Goal: Information Seeking & Learning: Learn about a topic

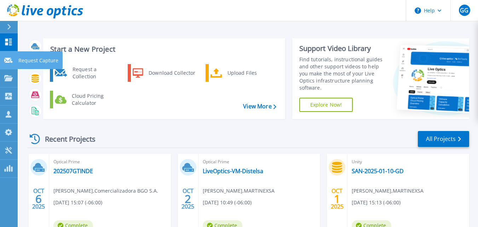
click at [11, 61] on icon at bounding box center [8, 60] width 8 height 5
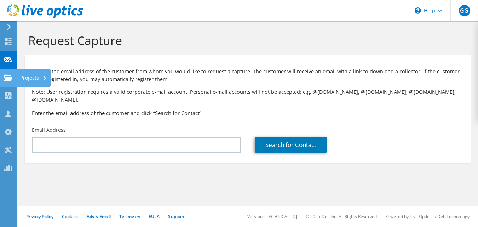
click at [8, 76] on icon at bounding box center [8, 77] width 8 height 7
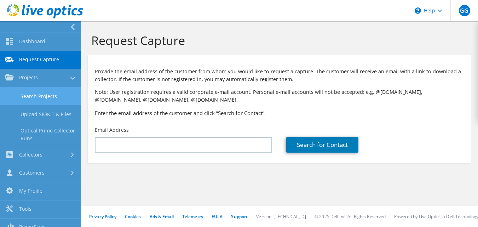
click at [29, 97] on link "Search Projects" at bounding box center [40, 96] width 81 height 18
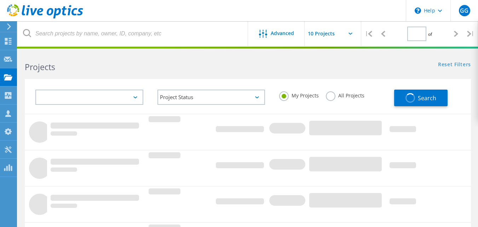
type input "1"
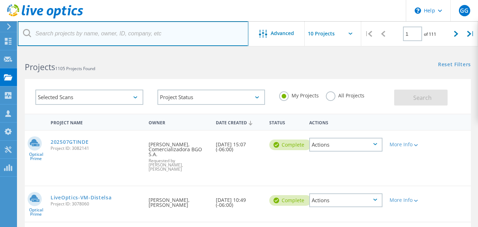
click at [128, 38] on input "text" at bounding box center [133, 33] width 231 height 25
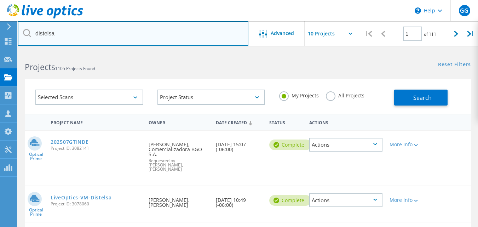
type input "distelsa"
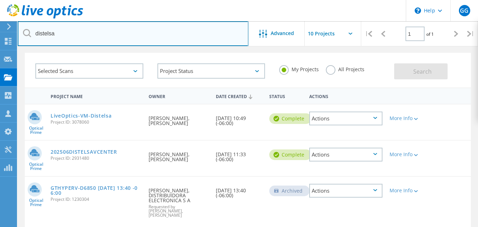
scroll to position [28, 0]
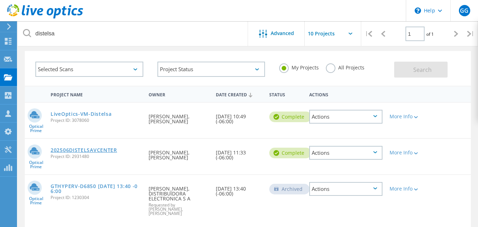
click at [95, 150] on link "202506DISTELSAVCENTER" at bounding box center [84, 150] width 67 height 5
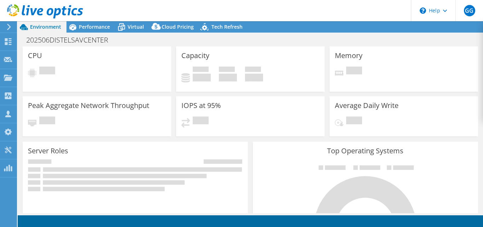
select select "USD"
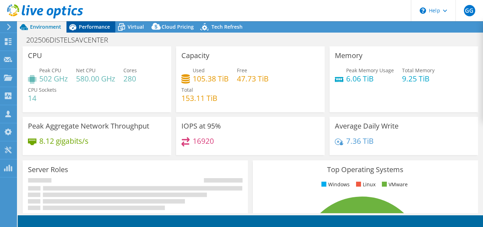
click at [97, 27] on span "Performance" at bounding box center [94, 26] width 31 height 7
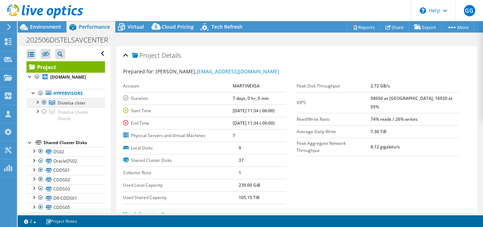
click at [39, 102] on div at bounding box center [37, 101] width 7 height 7
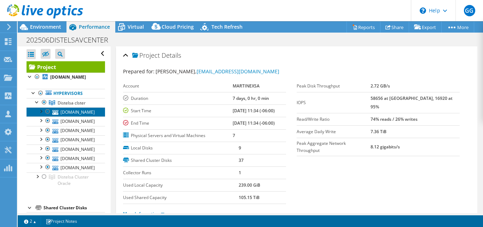
click at [75, 112] on link "gdgtkdesx1.distelsa.net" at bounding box center [66, 111] width 79 height 9
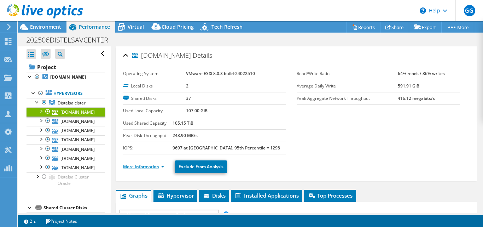
click at [152, 165] on link "More Information" at bounding box center [143, 167] width 41 height 6
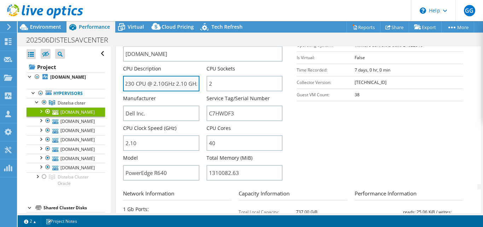
scroll to position [0, 58]
drag, startPoint x: 126, startPoint y: 84, endPoint x: 201, endPoint y: 86, distance: 75.1
click at [201, 86] on div "CPU Description Intel(R) Xeon(R) Gold 6230 CPU @ 2.10GHz 2.10 GHz" at bounding box center [164, 78] width 83 height 26
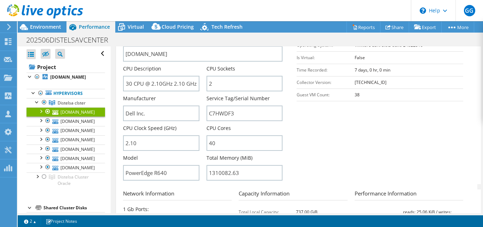
scroll to position [0, 0]
